Goal: Information Seeking & Learning: Learn about a topic

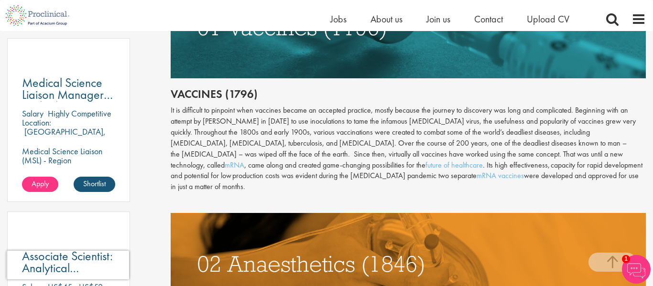
scroll to position [538, 0]
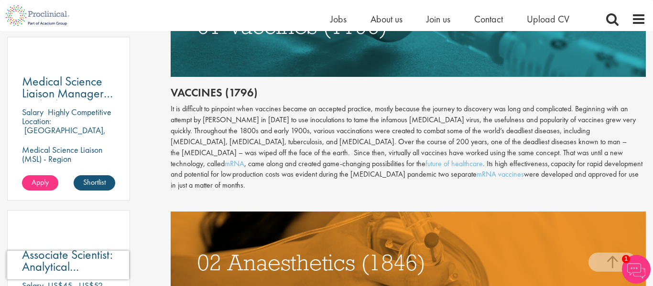
click at [322, 119] on div "It is difficult to pinpoint when vaccines became an accepted practice, mostly b…" at bounding box center [409, 147] width 476 height 87
copy div "inoculations"
click at [335, 128] on div "It is difficult to pinpoint when vaccines became an accepted practice, mostly b…" at bounding box center [409, 147] width 476 height 87
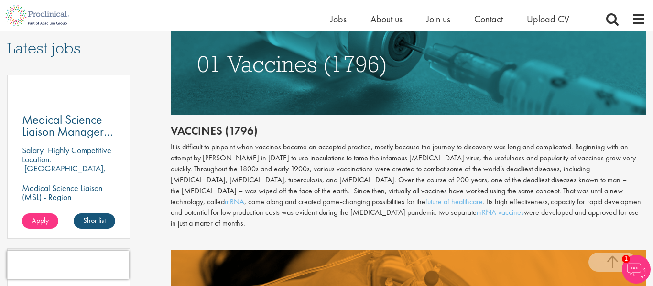
scroll to position [499, 0]
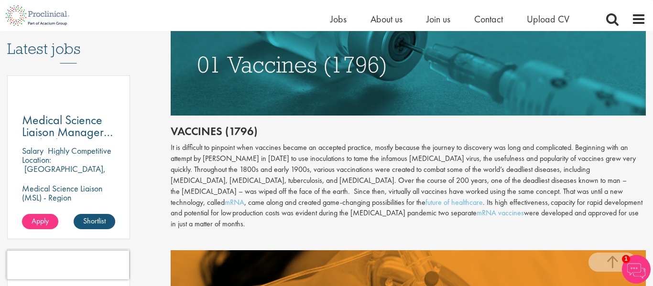
click at [484, 209] on div "It is difficult to pinpoint when vaccines became an accepted practice, mostly b…" at bounding box center [409, 185] width 476 height 87
click at [522, 200] on div "It is difficult to pinpoint when vaccines became an accepted practice, mostly b…" at bounding box center [409, 185] width 476 height 87
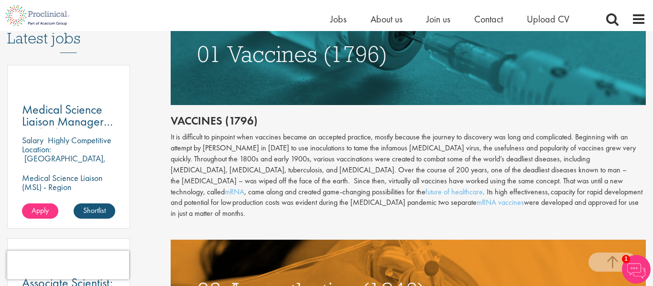
scroll to position [509, 0]
